Goal: Browse casually

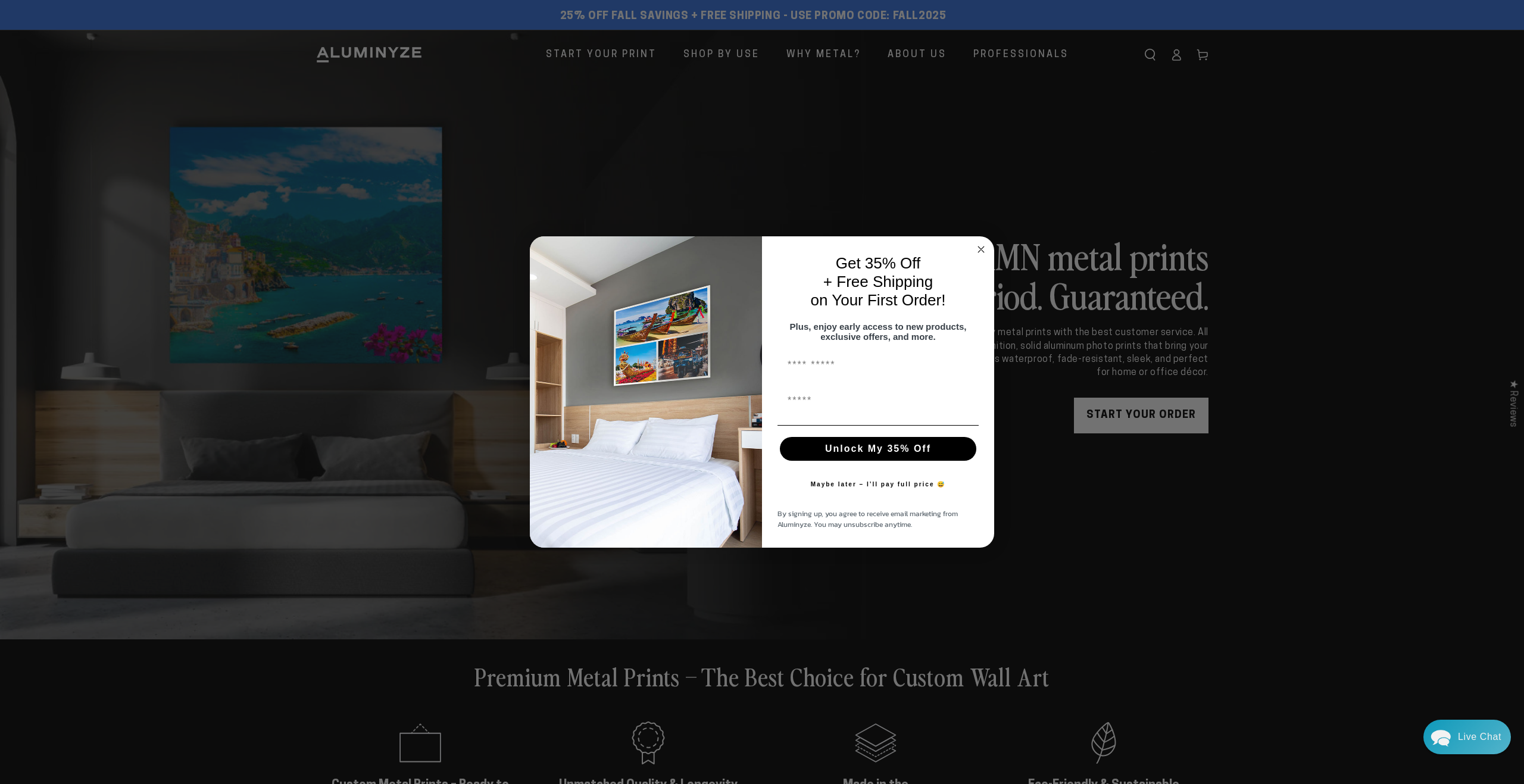
click at [979, 244] on circle "Close dialog" at bounding box center [981, 249] width 14 height 14
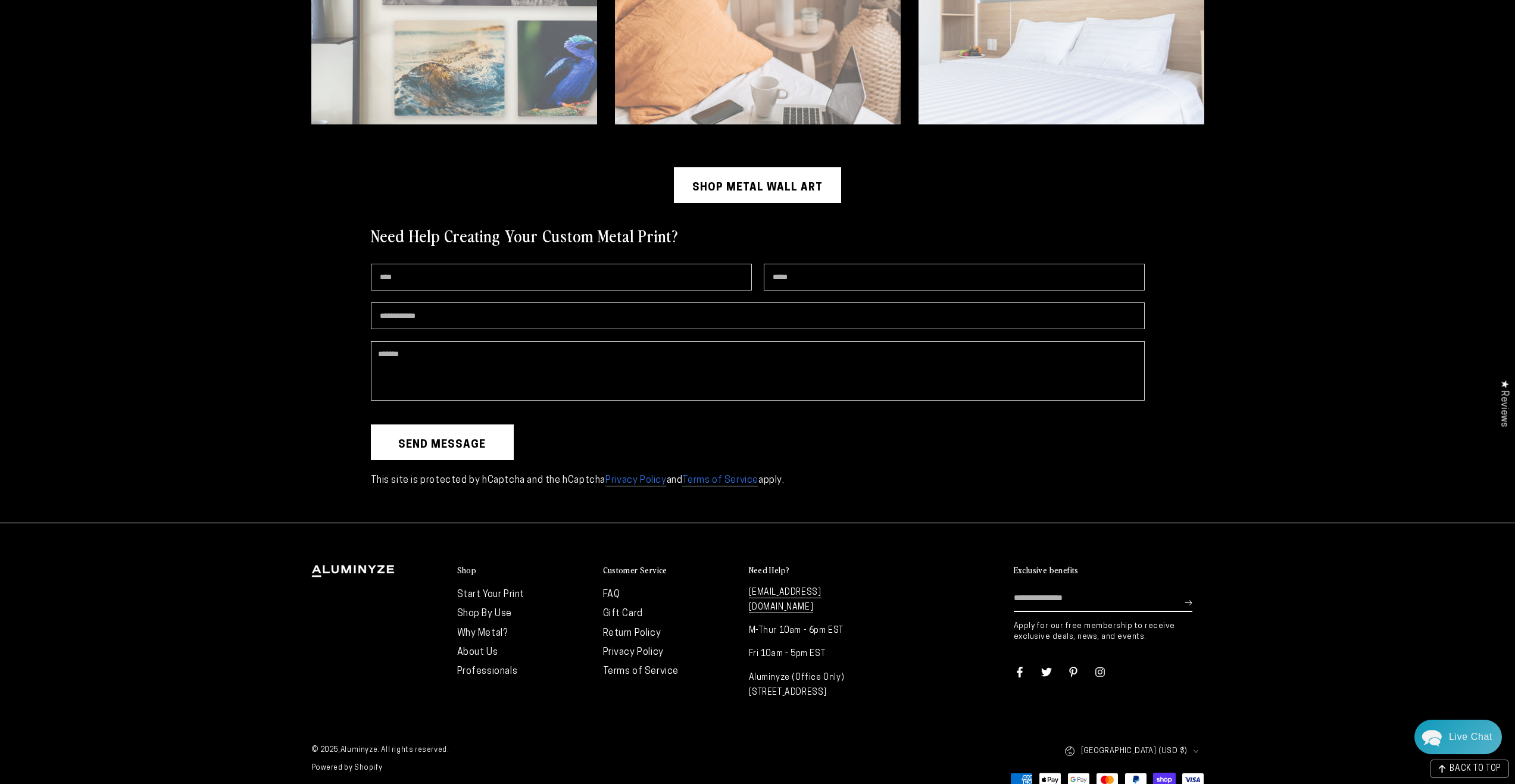
scroll to position [3538, 0]
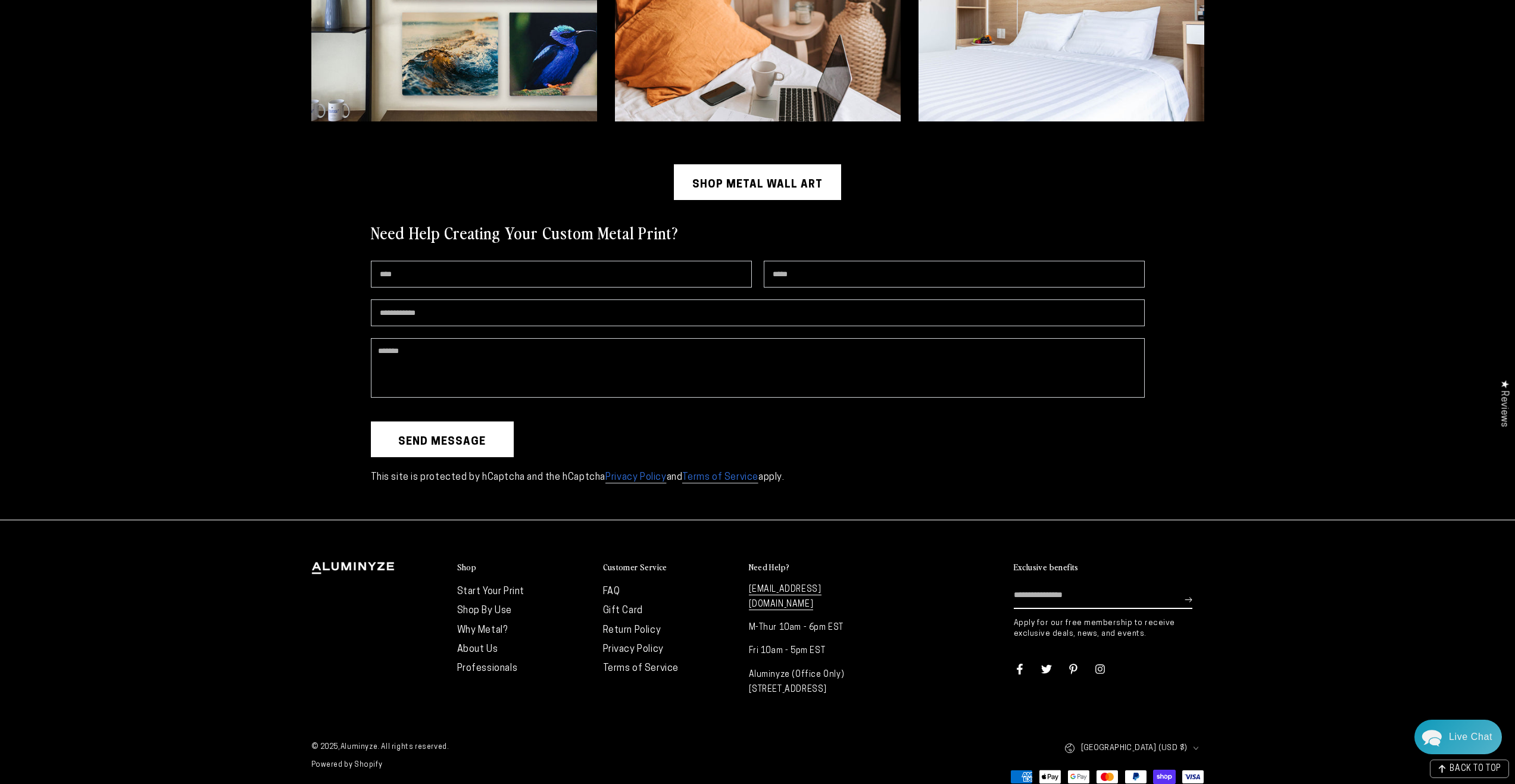
click at [1102, 664] on icon at bounding box center [1100, 669] width 10 height 10
